Goal: Information Seeking & Learning: Learn about a topic

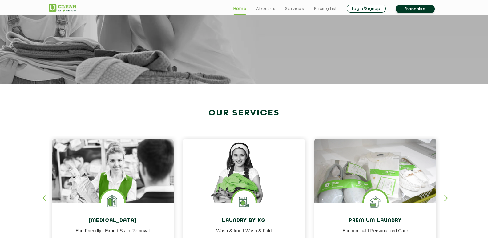
scroll to position [277, 0]
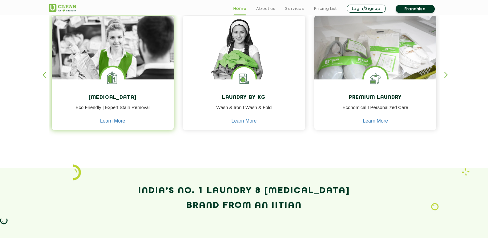
click at [154, 89] on div "[MEDICAL_DATA] Eco Friendly | Expert Stain Removal Learn More" at bounding box center [113, 105] width 122 height 52
click at [133, 44] on img at bounding box center [113, 65] width 122 height 98
click at [110, 118] on link "Learn More" at bounding box center [112, 121] width 25 height 6
